Goal: Entertainment & Leisure: Consume media (video, audio)

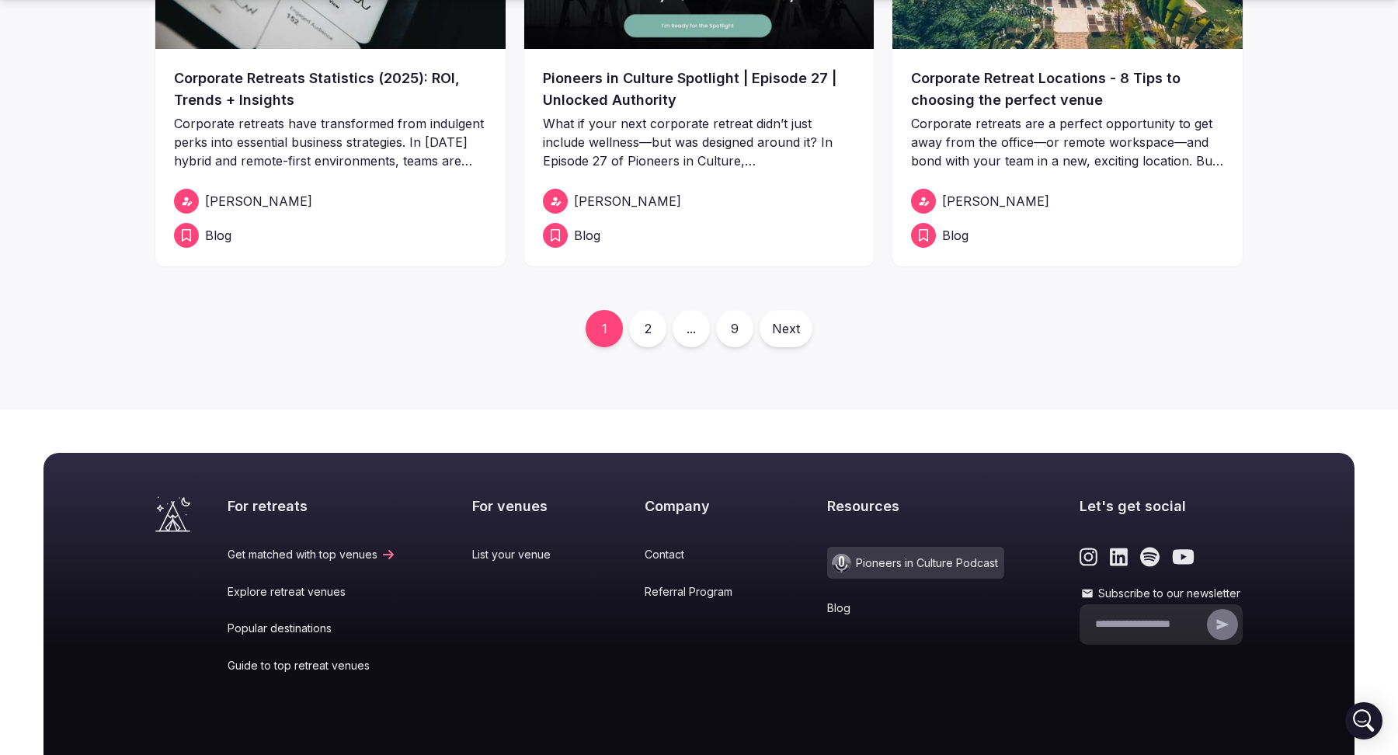
scroll to position [752, 0]
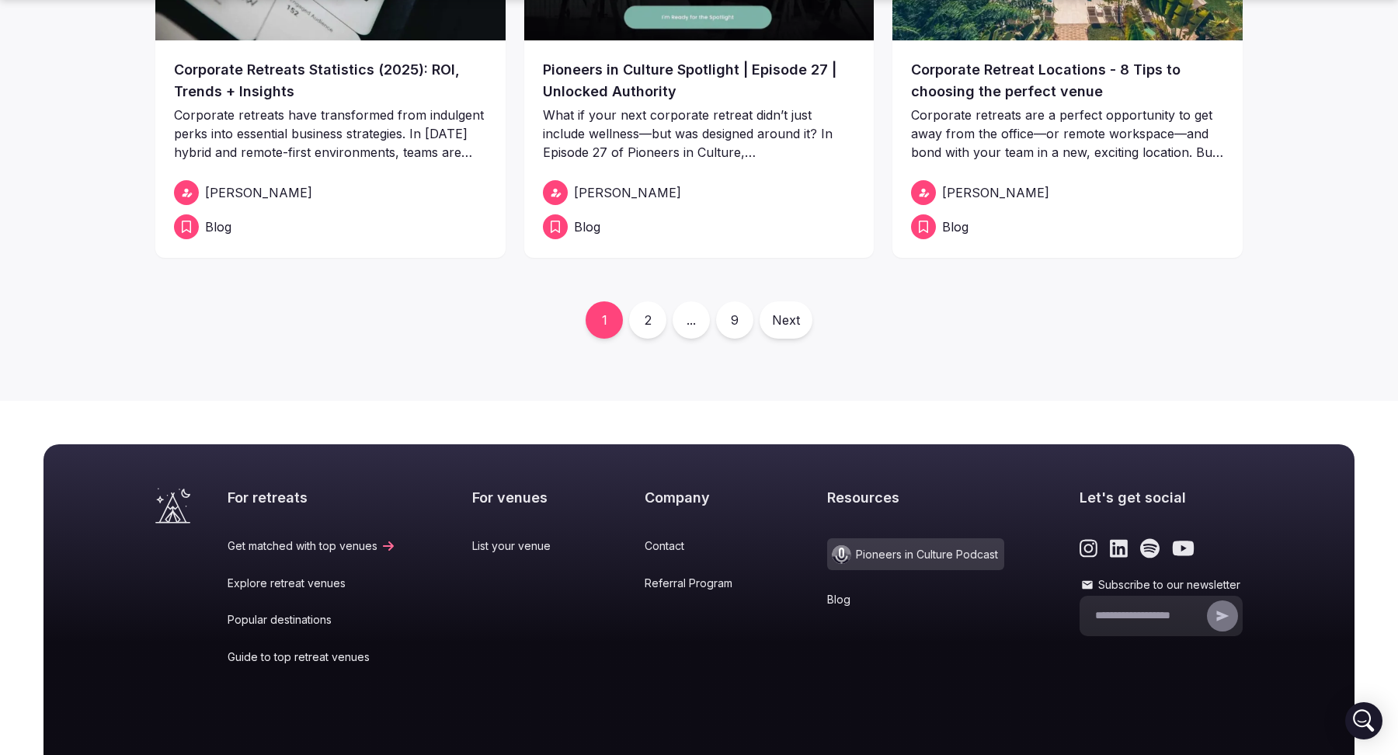
click at [641, 327] on link "2" at bounding box center [647, 319] width 37 height 37
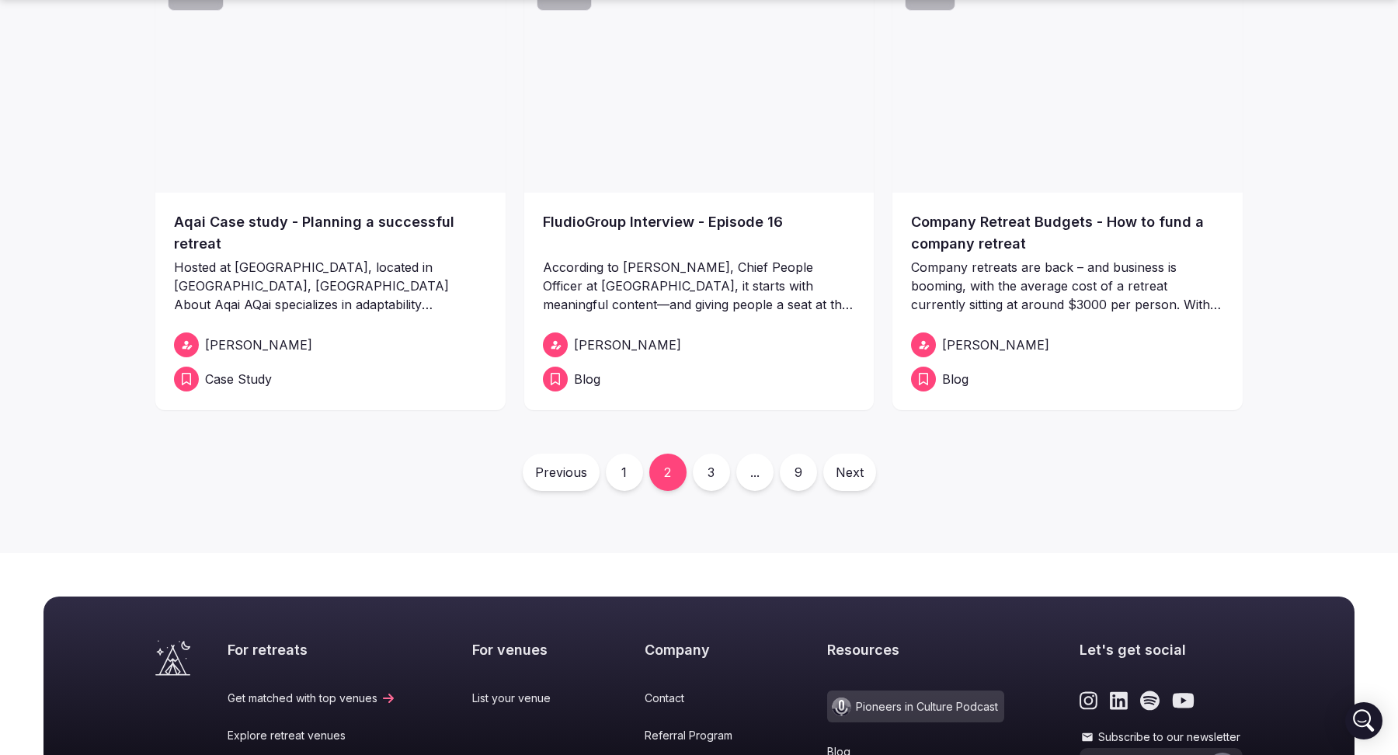
scroll to position [608, 0]
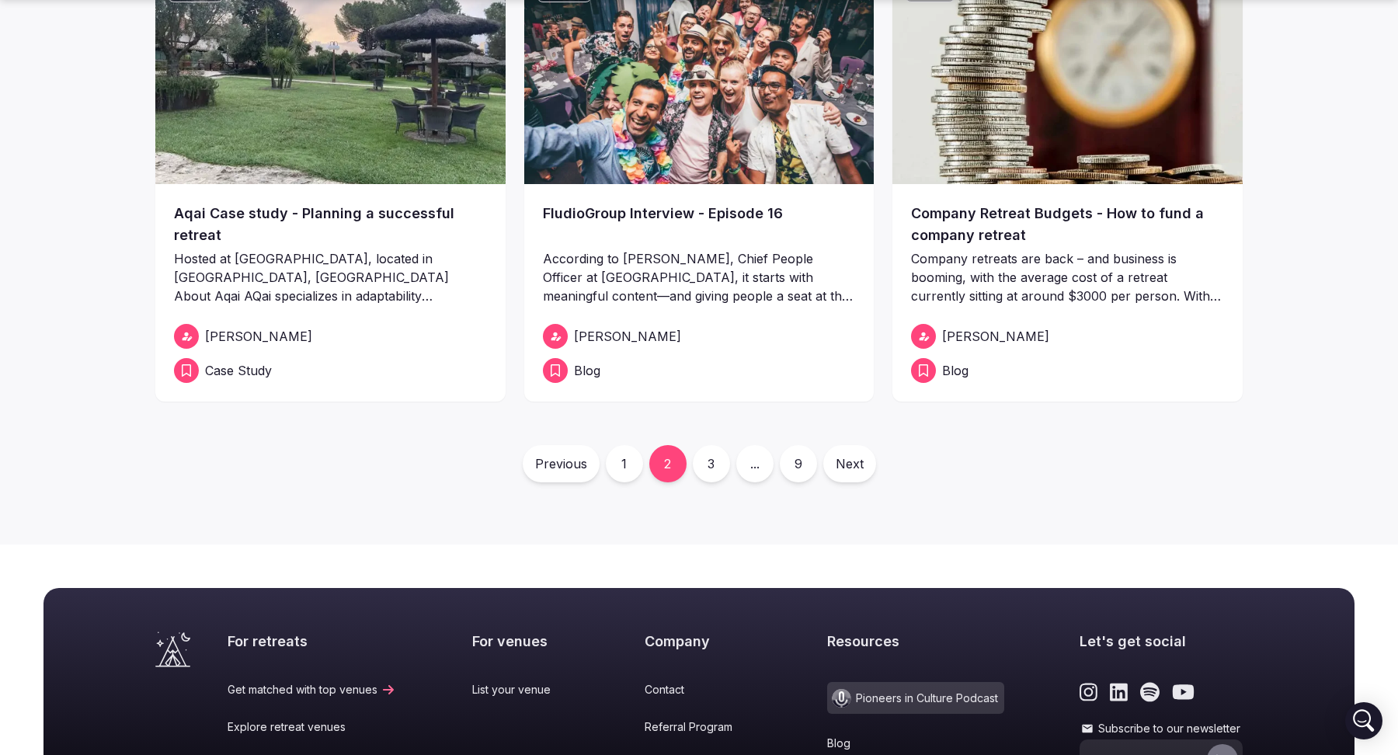
click at [704, 463] on link "3" at bounding box center [711, 463] width 37 height 37
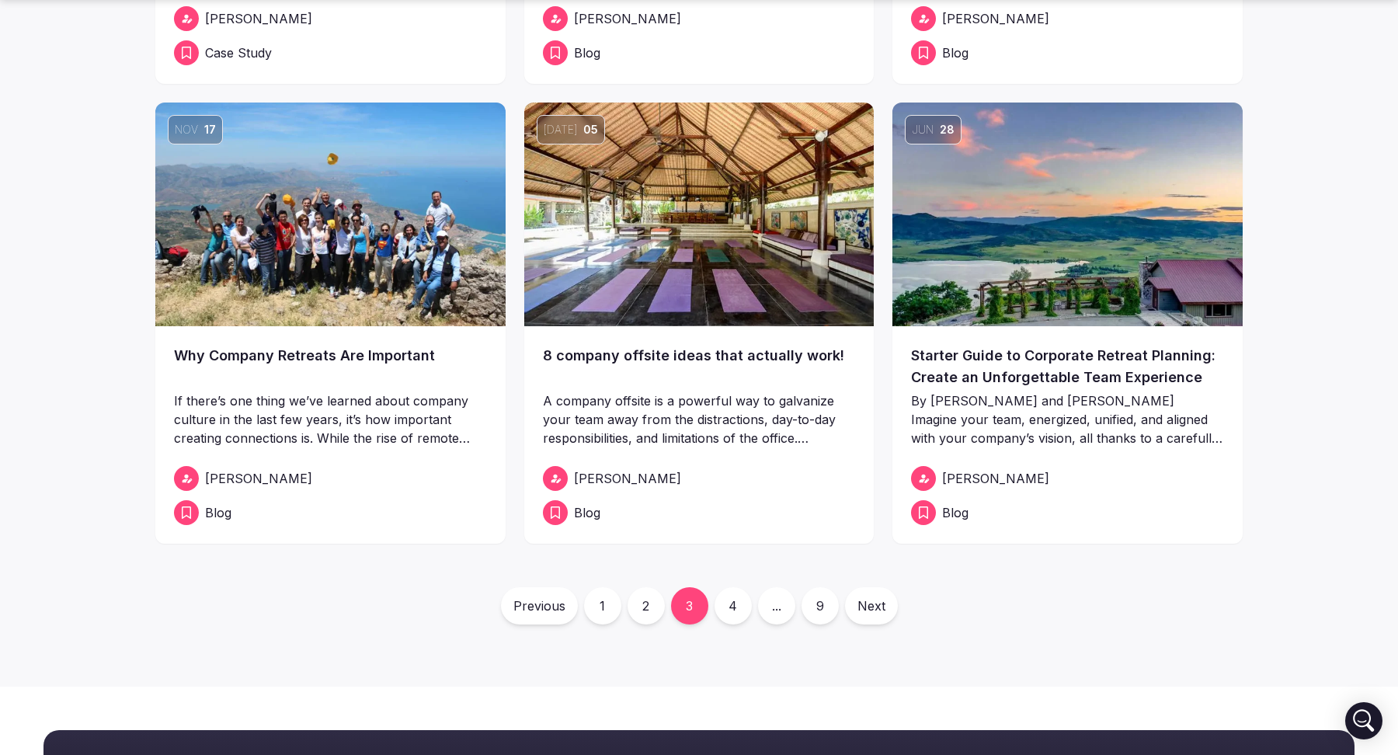
scroll to position [510, 0]
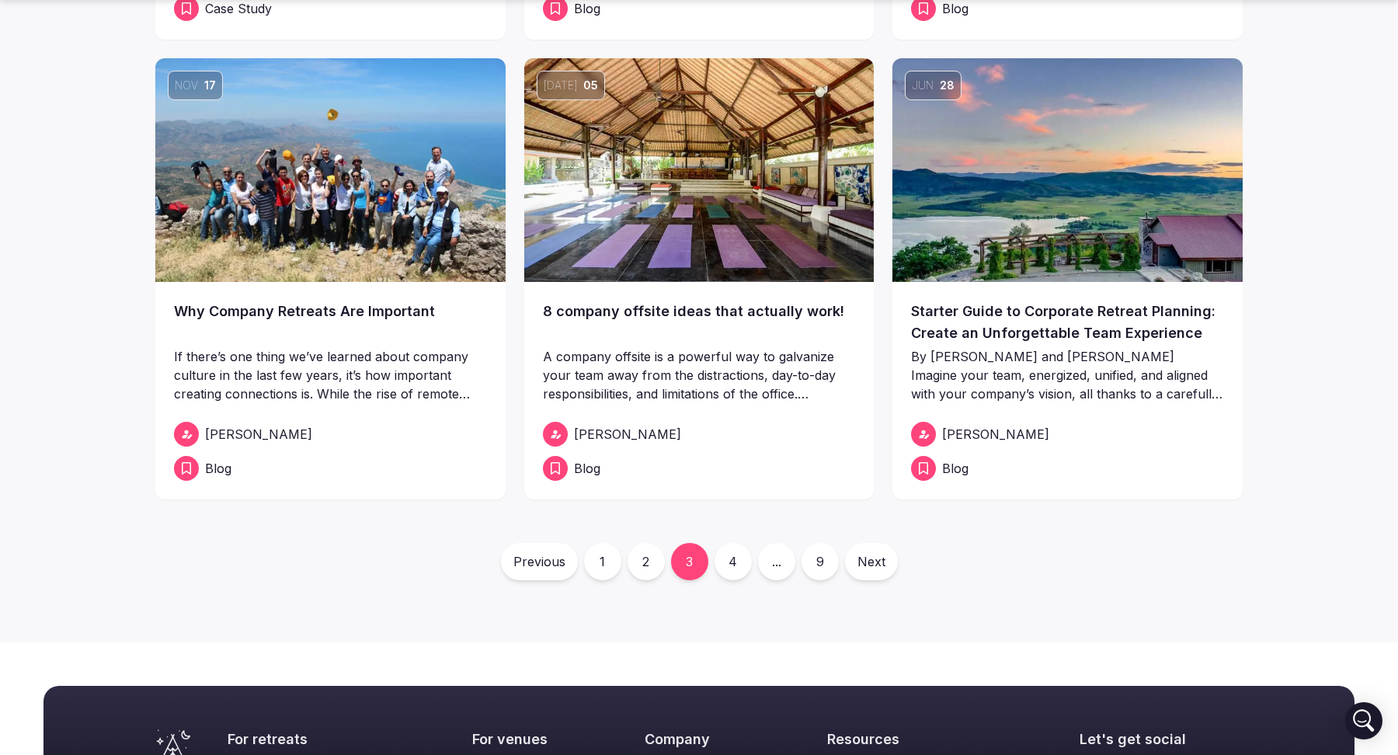
click at [644, 564] on link "2" at bounding box center [645, 561] width 37 height 37
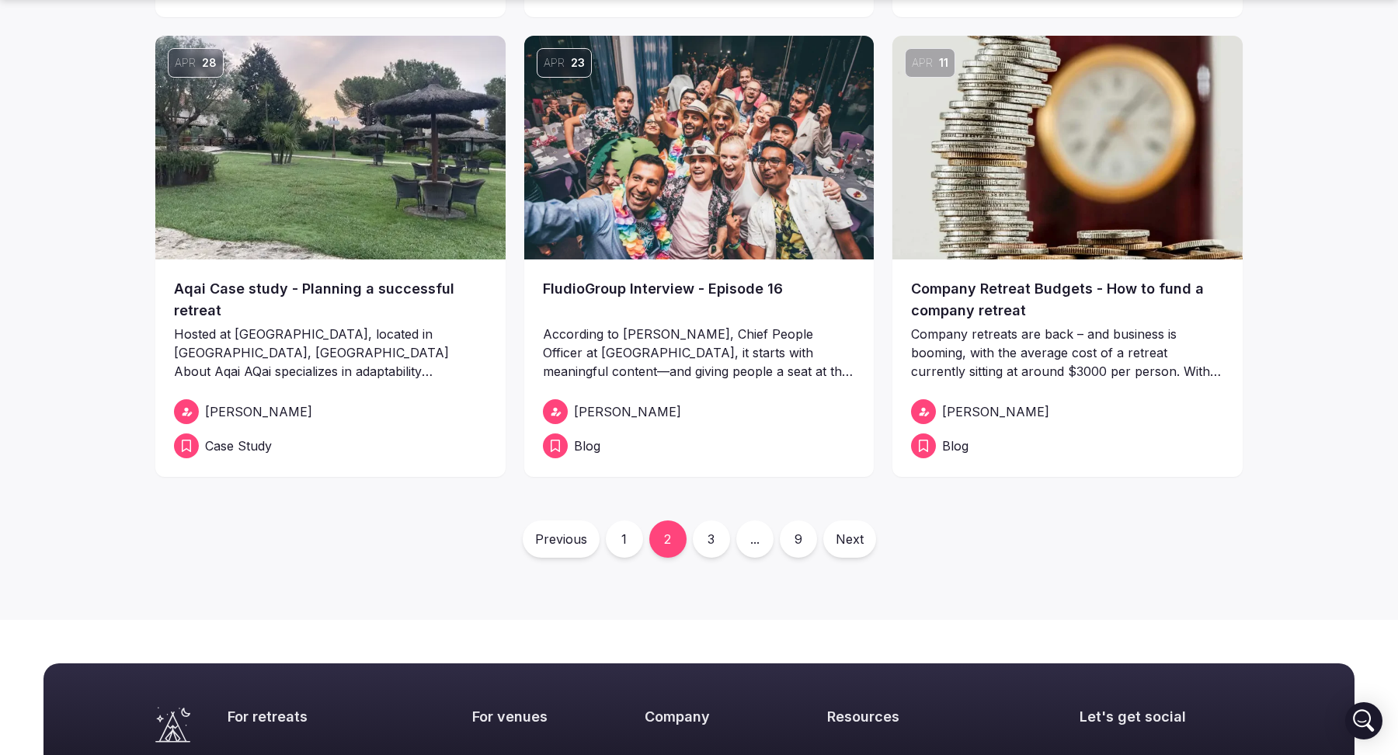
scroll to position [563, 0]
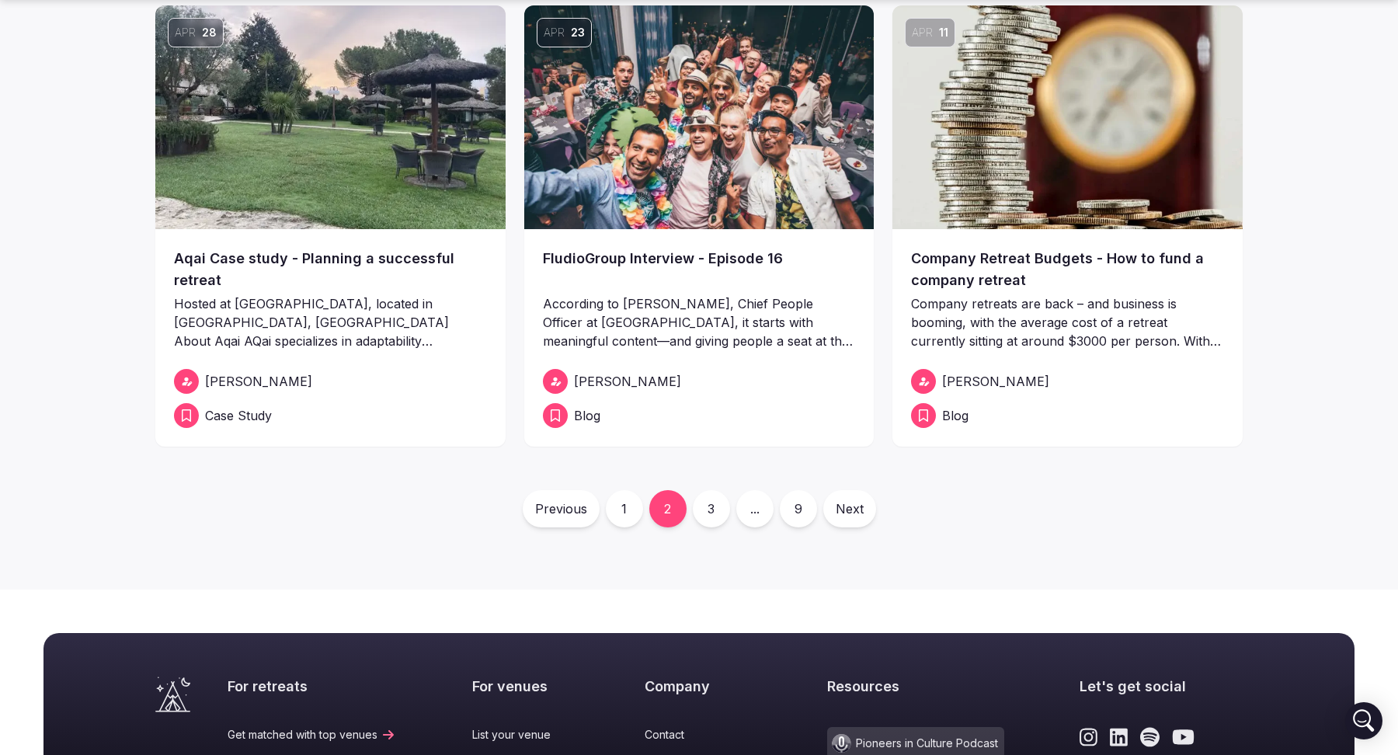
click at [625, 507] on link "1" at bounding box center [624, 508] width 37 height 37
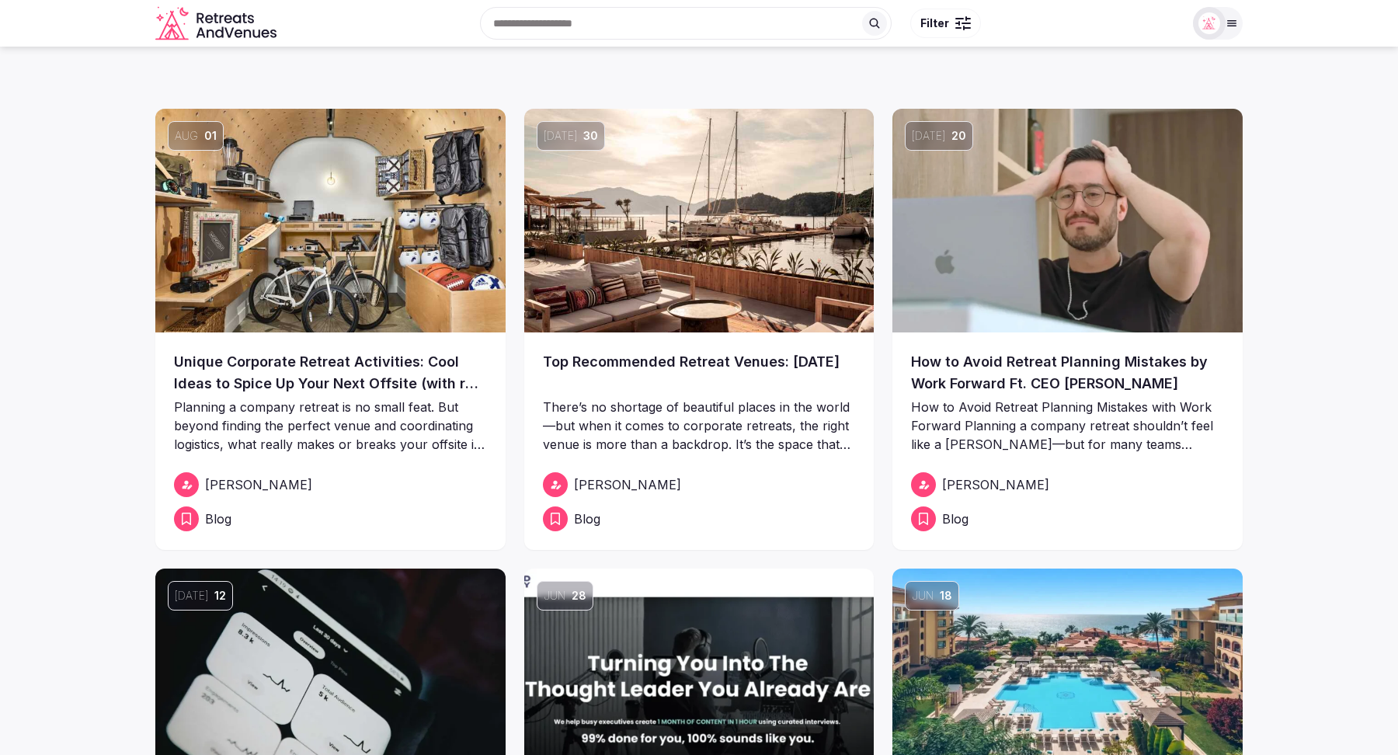
scroll to position [880, 0]
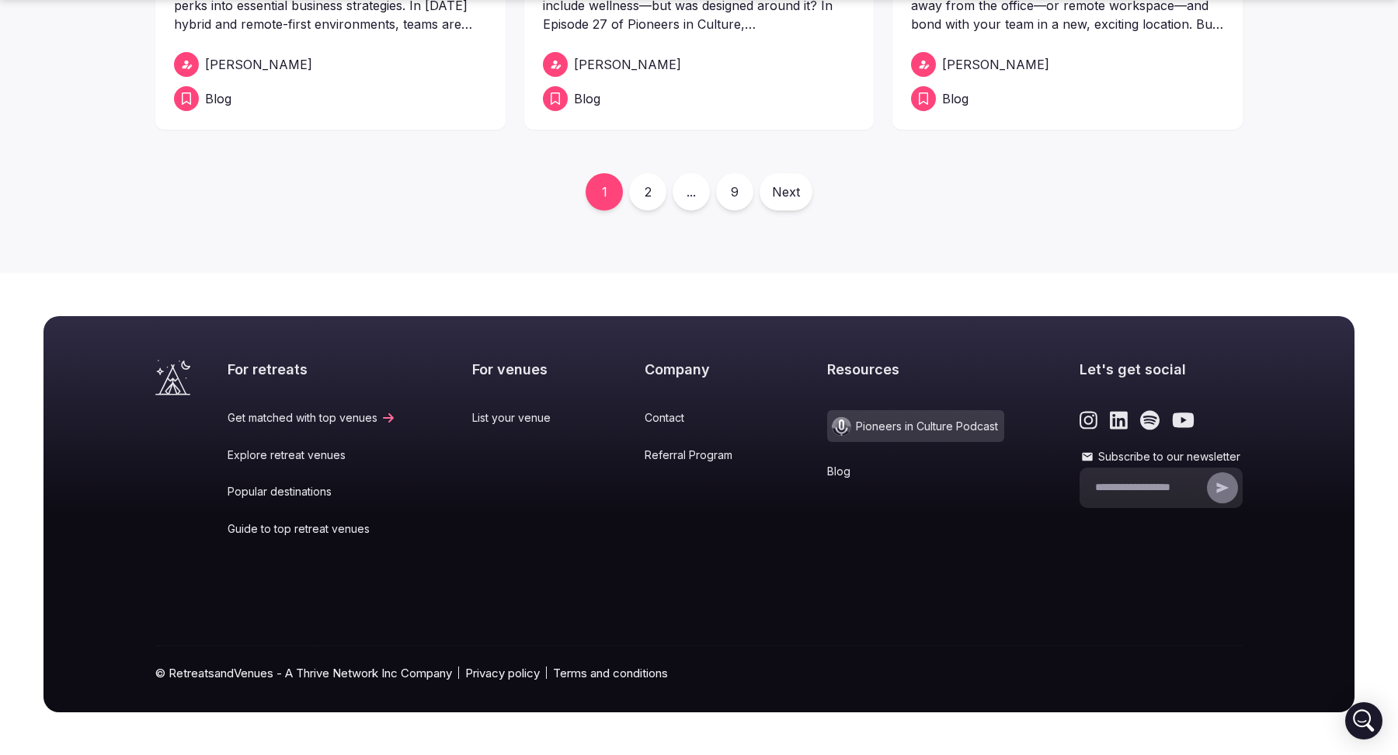
click at [927, 425] on span "Pioneers in Culture Podcast" at bounding box center [915, 426] width 177 height 32
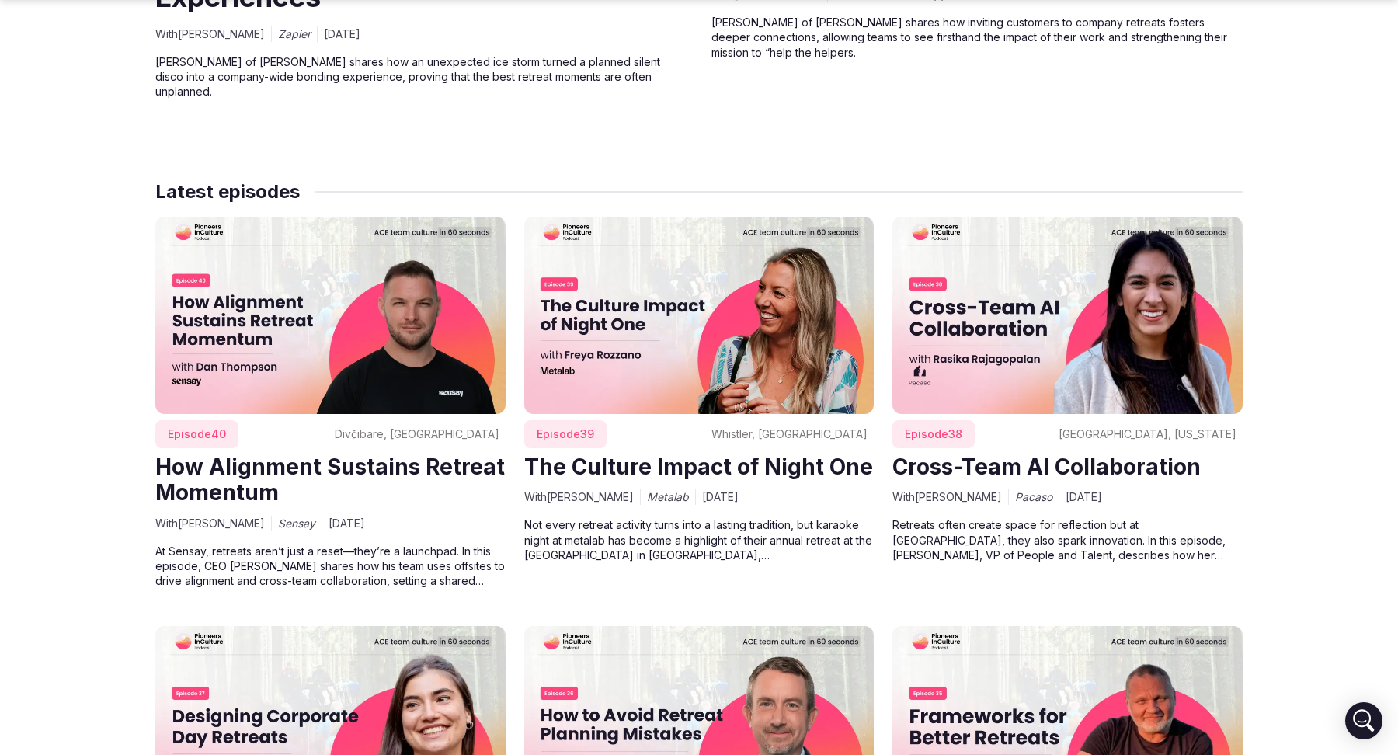
scroll to position [1433, 0]
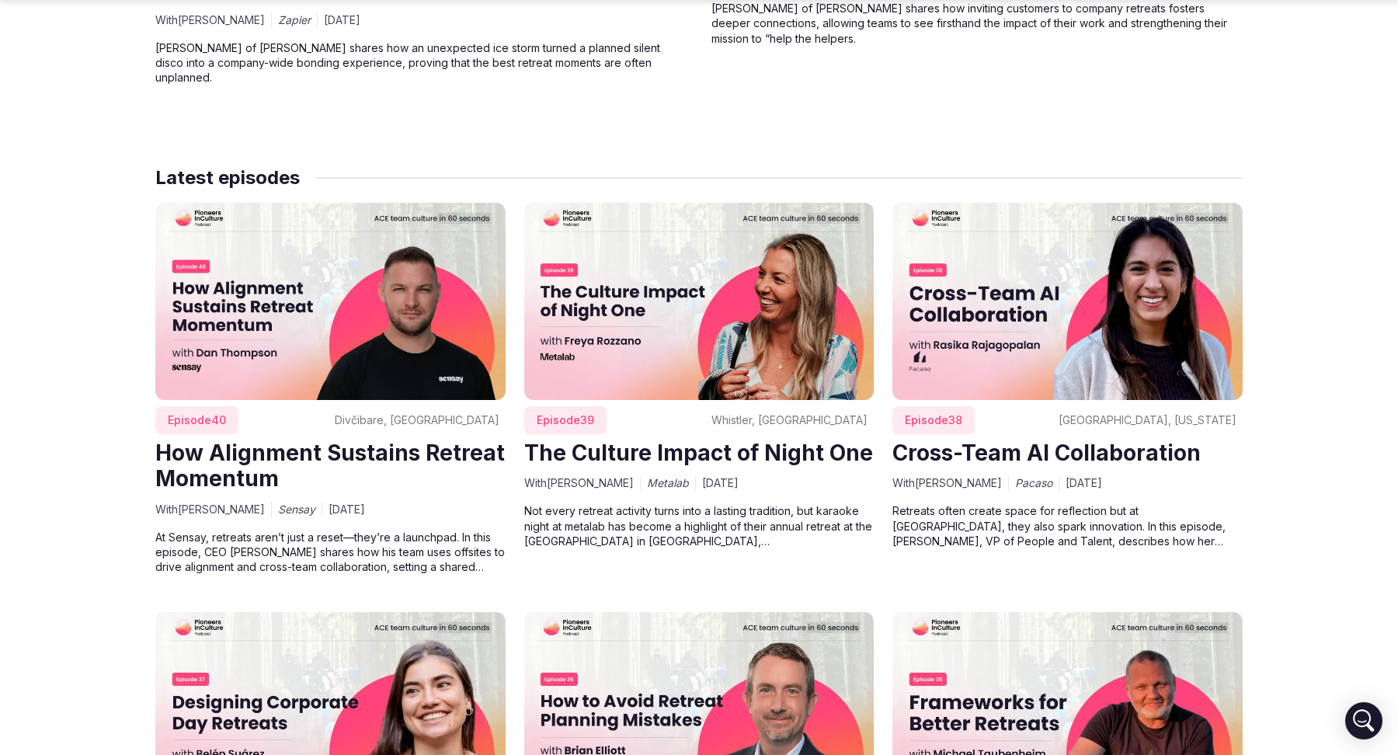
click at [658, 307] on img at bounding box center [699, 301] width 350 height 197
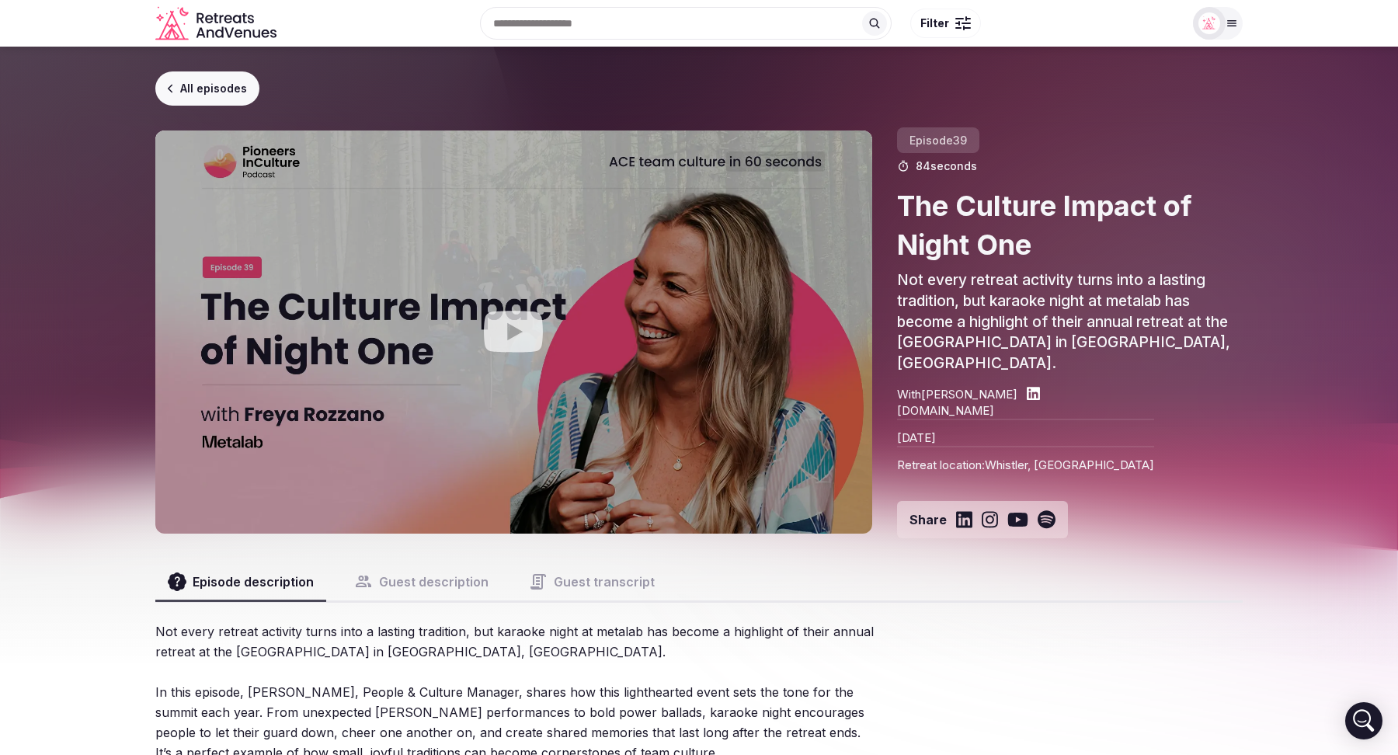
click at [446, 578] on button "Guest description" at bounding box center [421, 581] width 159 height 37
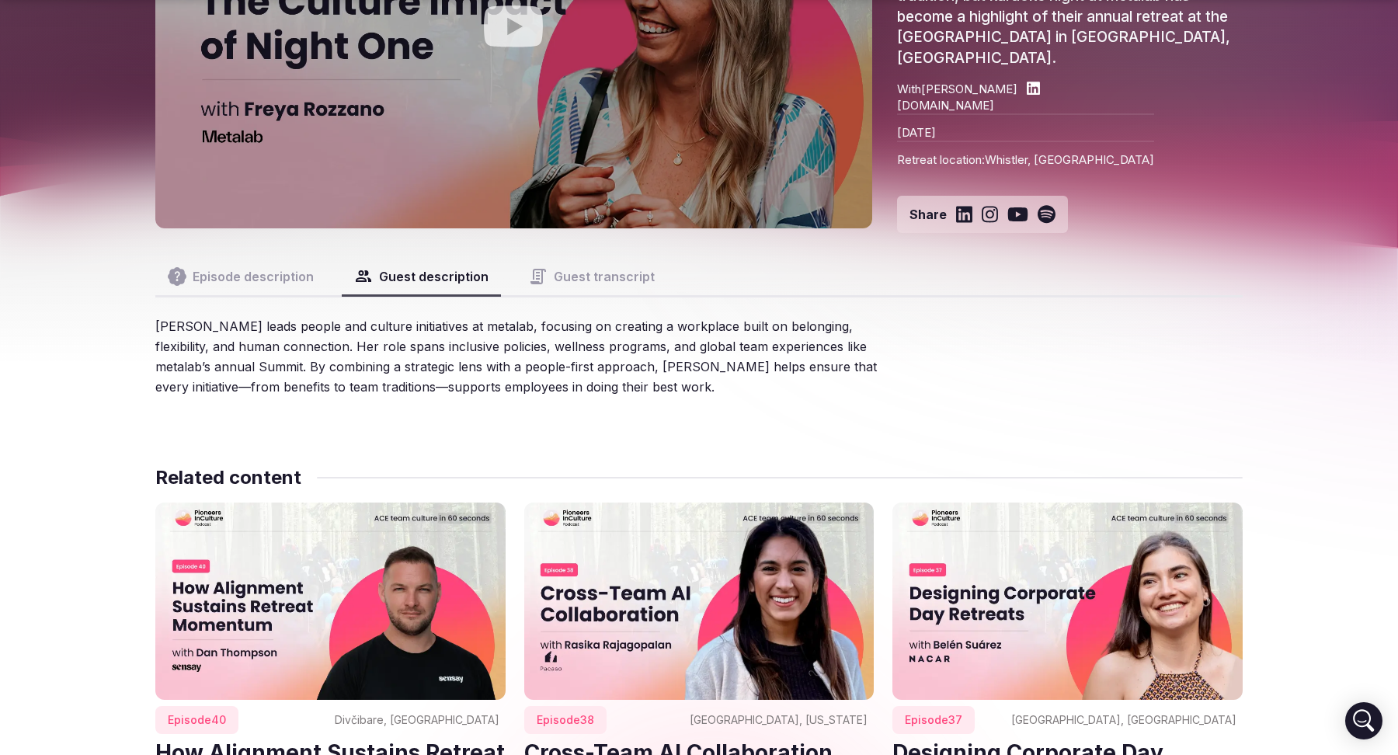
scroll to position [312, 0]
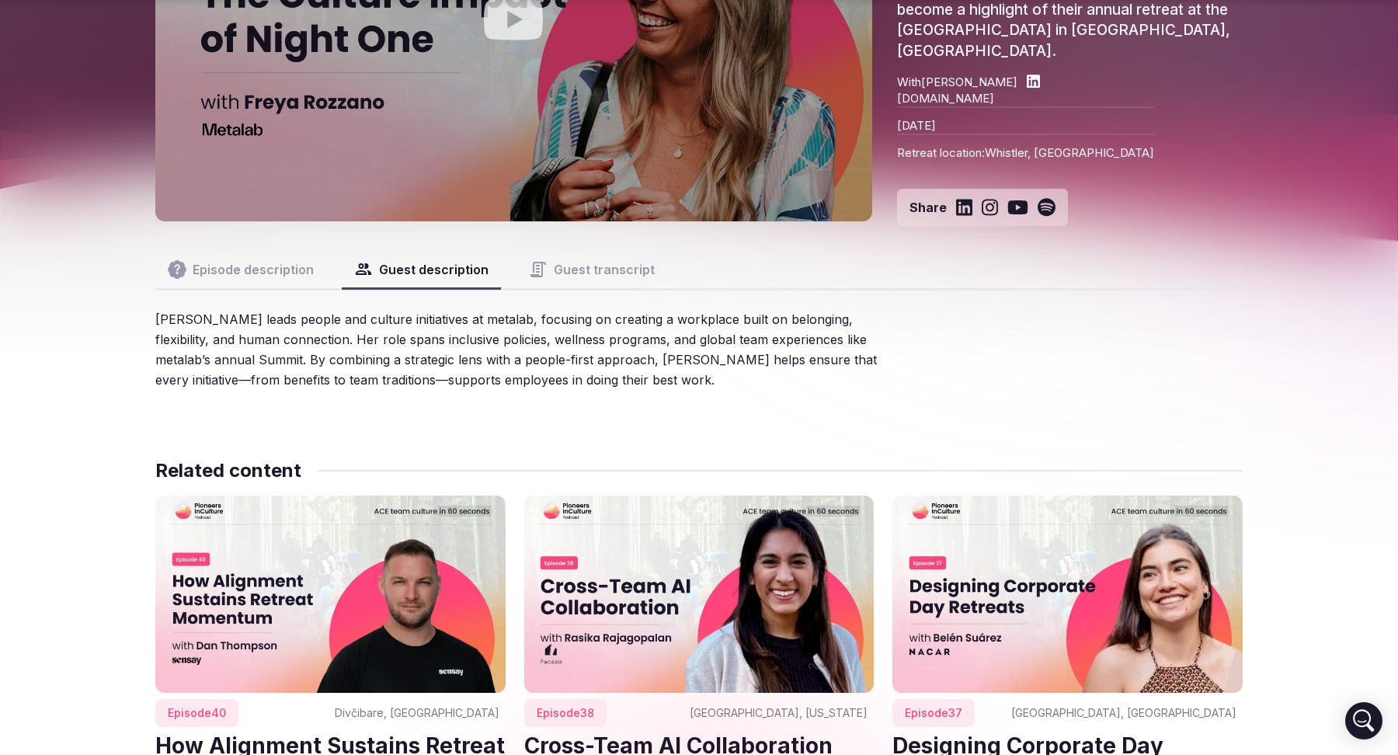
click at [581, 260] on button "Guest transcript" at bounding box center [591, 269] width 151 height 37
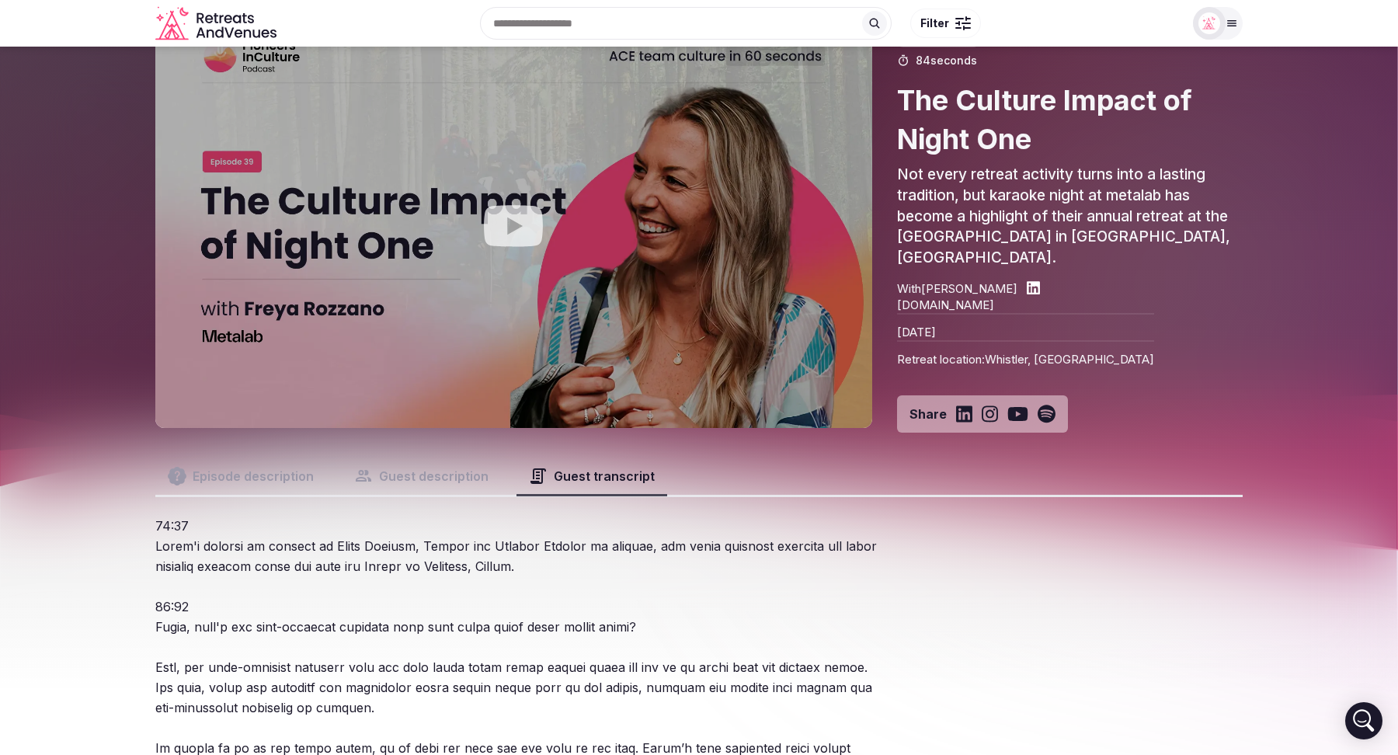
scroll to position [0, 0]
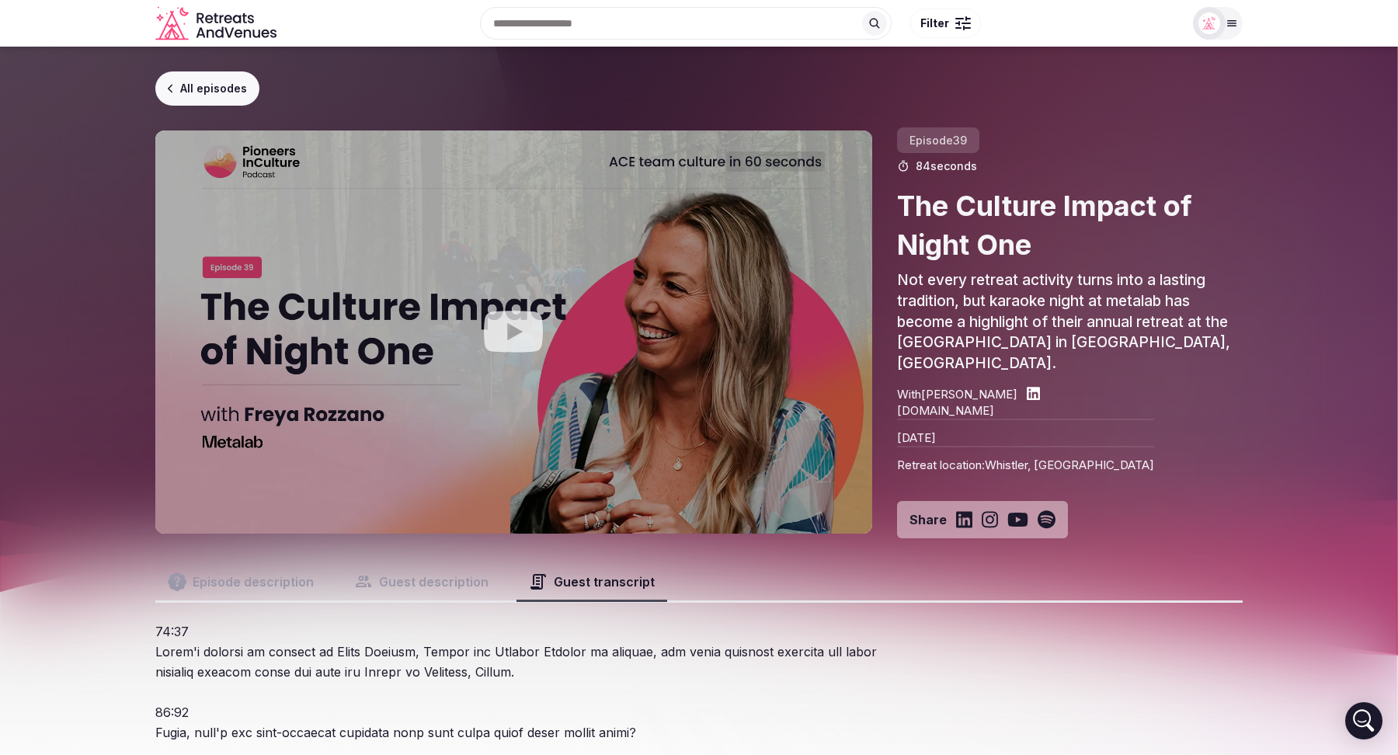
click at [199, 89] on link "All episodes" at bounding box center [207, 88] width 104 height 34
